Goal: Task Accomplishment & Management: Manage account settings

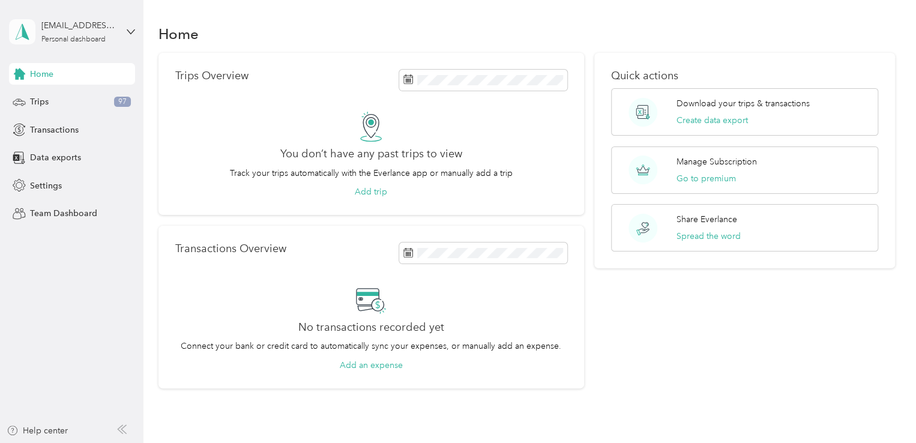
click at [28, 36] on icon at bounding box center [22, 31] width 18 height 17
click at [43, 75] on span "Home" at bounding box center [41, 74] width 23 height 13
click at [24, 33] on polygon at bounding box center [25, 31] width 7 height 16
